Goal: Transaction & Acquisition: Register for event/course

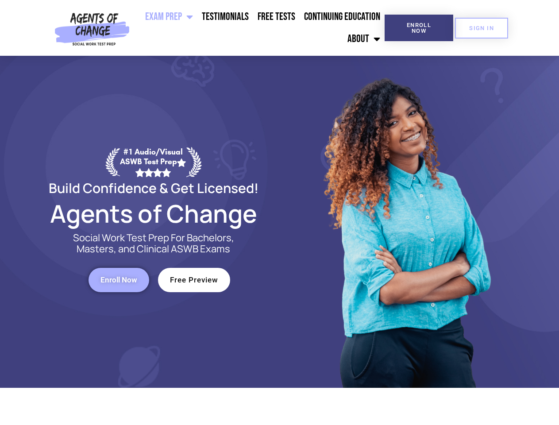
click at [280, 212] on div at bounding box center [406, 222] width 252 height 332
click at [259, 28] on ul "Exam Prep BSW Exam Prep: ASWB Bachelors Level Exam LMSW Exam Prep: ASWB Masters…" at bounding box center [258, 28] width 251 height 44
click at [419, 28] on span "Enroll Now" at bounding box center [419, 28] width 40 height 12
click at [482, 28] on span "SIGN IN" at bounding box center [481, 28] width 25 height 6
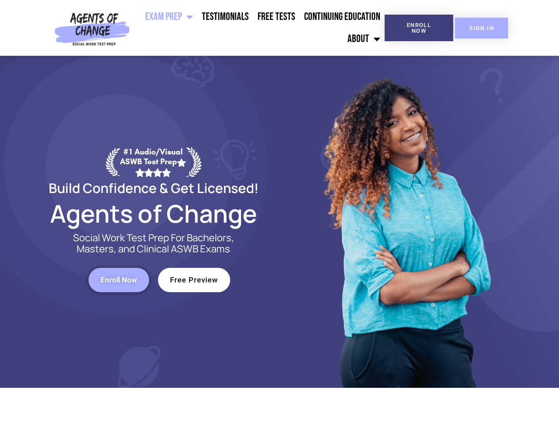
click at [482, 28] on span "SIGN IN" at bounding box center [481, 28] width 25 height 6
click at [119, 280] on span "Enroll Now" at bounding box center [118, 280] width 37 height 8
click at [194, 280] on span "Free Preview" at bounding box center [194, 280] width 48 height 8
